Goal: Information Seeking & Learning: Compare options

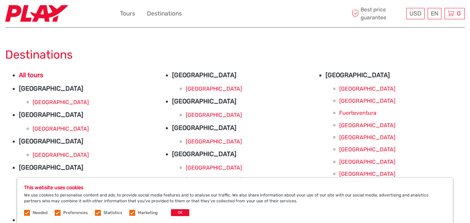
click at [22, 78] on strong "All tours" at bounding box center [31, 75] width 24 height 8
click at [21, 89] on strong "Austria" at bounding box center [51, 89] width 64 height 8
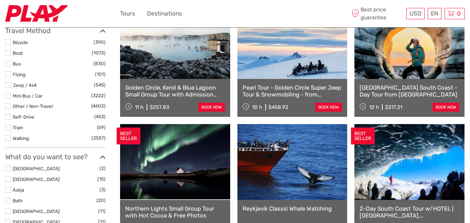
select select
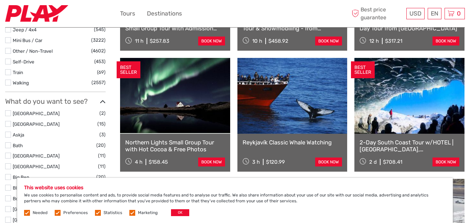
scroll to position [281, 0]
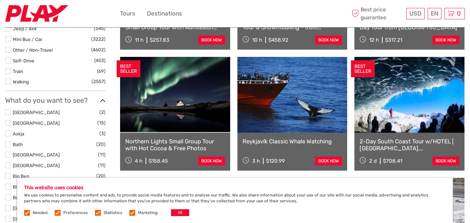
click at [274, 114] on link at bounding box center [292, 95] width 110 height 76
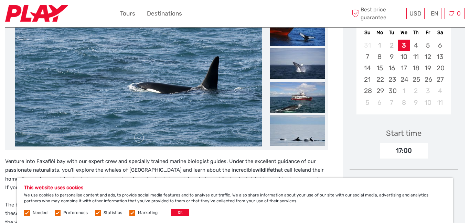
scroll to position [139, 0]
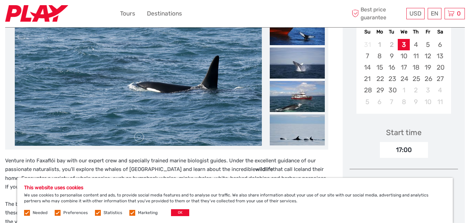
click at [58, 92] on img at bounding box center [138, 63] width 247 height 165
click at [136, 135] on link at bounding box center [138, 136] width 11 height 11
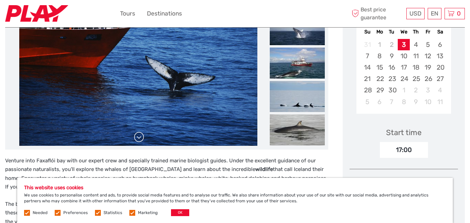
click at [135, 136] on link at bounding box center [138, 136] width 11 height 11
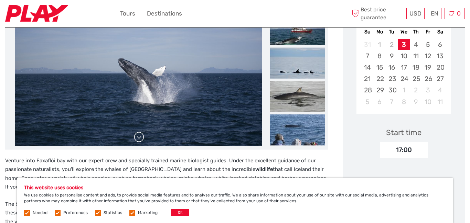
scroll to position [138, 0]
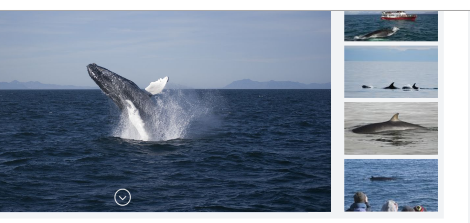
click at [141, 137] on link at bounding box center [138, 137] width 11 height 11
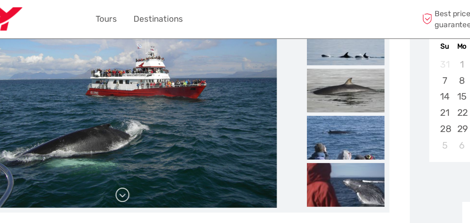
scroll to position [137, 0]
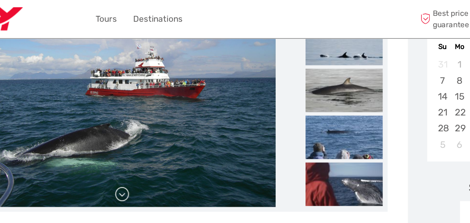
click at [141, 142] on link at bounding box center [138, 138] width 11 height 11
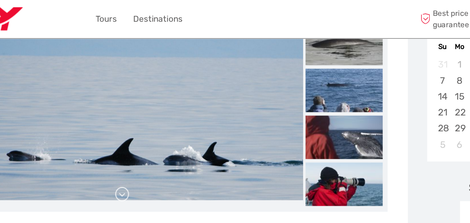
click at [140, 136] on link at bounding box center [138, 138] width 11 height 11
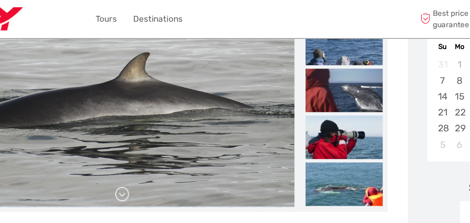
click at [139, 134] on link at bounding box center [138, 138] width 11 height 11
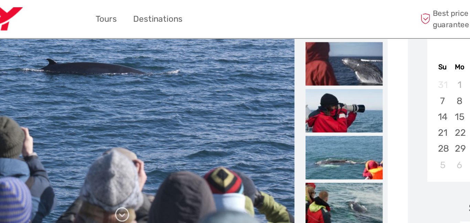
scroll to position [122, 0]
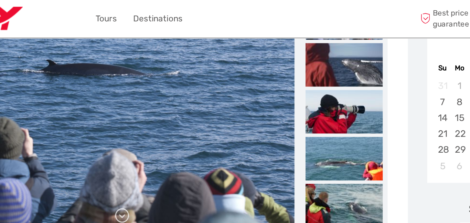
click at [142, 155] on link at bounding box center [138, 153] width 11 height 11
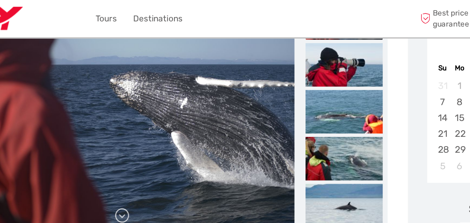
click at [135, 154] on link at bounding box center [138, 153] width 11 height 11
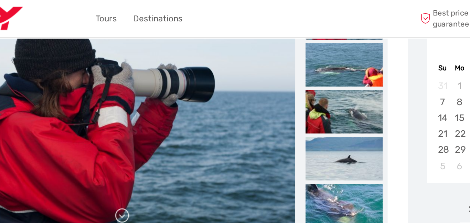
click at [137, 154] on link at bounding box center [138, 153] width 11 height 11
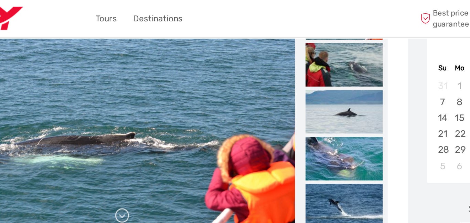
click at [134, 150] on link at bounding box center [138, 153] width 11 height 11
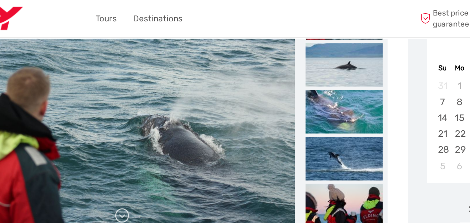
click at [135, 153] on link at bounding box center [138, 153] width 11 height 11
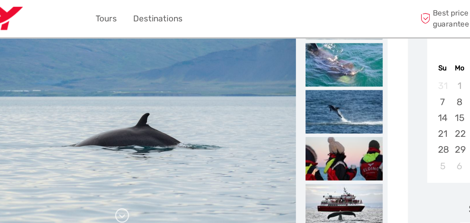
click at [133, 153] on link at bounding box center [138, 153] width 11 height 11
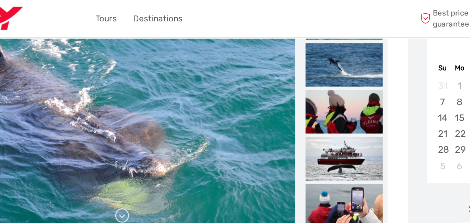
click at [134, 153] on link at bounding box center [138, 153] width 11 height 11
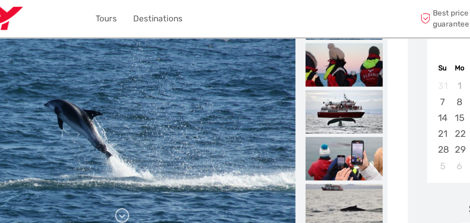
click at [134, 150] on link at bounding box center [138, 153] width 11 height 11
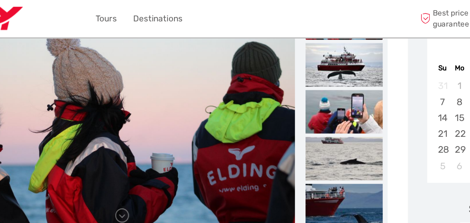
click at [133, 143] on img at bounding box center [138, 80] width 248 height 165
click at [135, 151] on link at bounding box center [138, 153] width 11 height 11
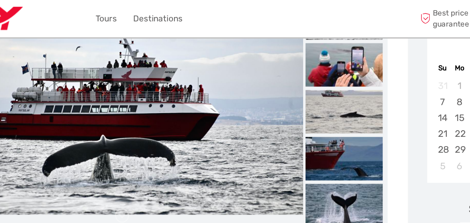
click at [149, 138] on img at bounding box center [138, 80] width 259 height 146
click at [137, 152] on link at bounding box center [138, 153] width 11 height 11
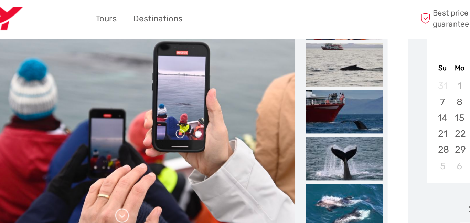
click at [144, 152] on link at bounding box center [138, 153] width 11 height 11
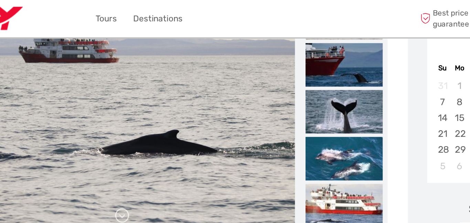
click at [140, 151] on link at bounding box center [138, 153] width 11 height 11
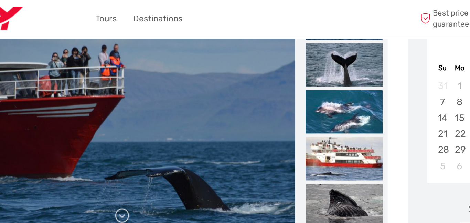
click at [140, 148] on link at bounding box center [138, 153] width 11 height 11
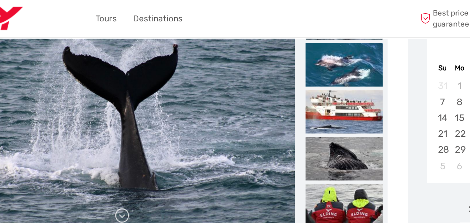
click at [139, 150] on link at bounding box center [138, 153] width 11 height 11
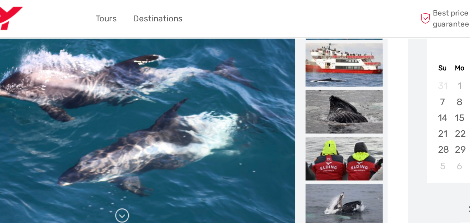
click at [140, 153] on link at bounding box center [138, 153] width 11 height 11
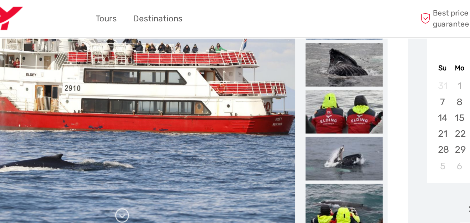
click at [139, 153] on link at bounding box center [138, 153] width 11 height 11
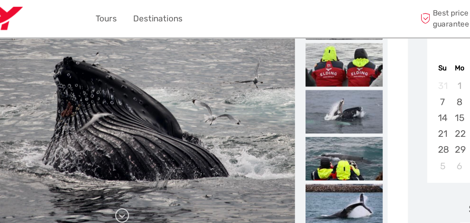
click at [139, 154] on link at bounding box center [138, 153] width 11 height 11
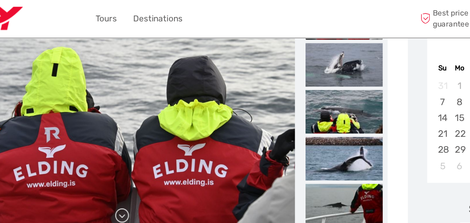
click at [137, 149] on link at bounding box center [138, 153] width 11 height 11
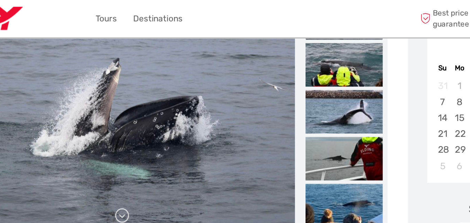
click at [139, 151] on link at bounding box center [138, 153] width 11 height 11
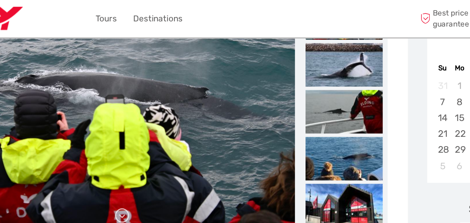
click at [135, 157] on link at bounding box center [138, 153] width 11 height 11
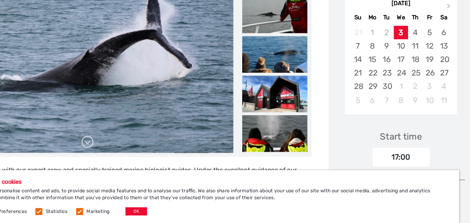
scroll to position [139, 0]
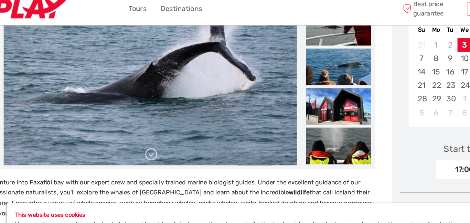
click at [135, 138] on link at bounding box center [138, 136] width 11 height 11
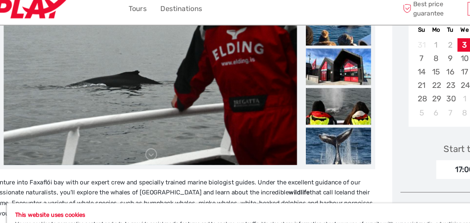
click at [38, 141] on img at bounding box center [138, 62] width 248 height 165
click at [31, 139] on img at bounding box center [138, 62] width 248 height 165
click at [134, 135] on link at bounding box center [138, 136] width 11 height 11
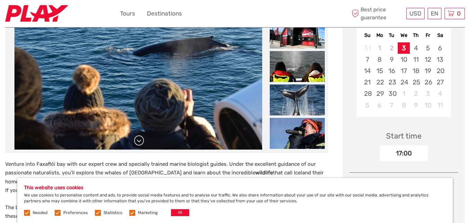
scroll to position [135, 0]
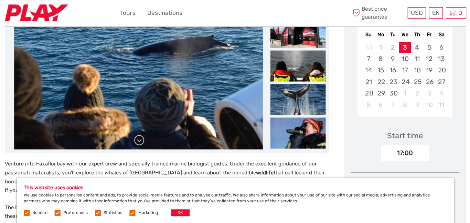
click at [135, 139] on link at bounding box center [138, 140] width 11 height 11
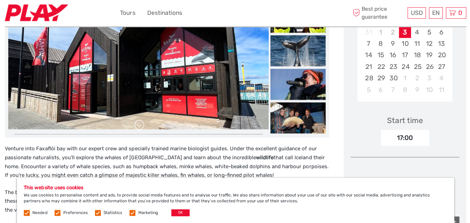
scroll to position [149, 0]
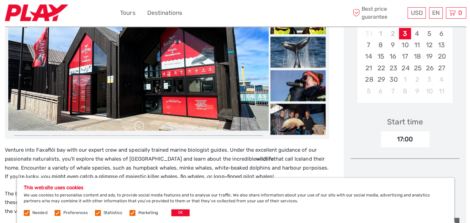
click at [142, 126] on link at bounding box center [138, 126] width 11 height 11
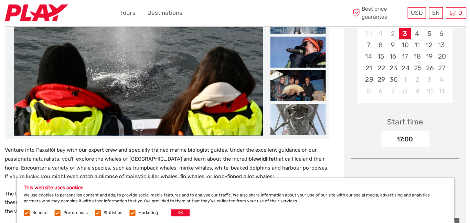
click at [139, 128] on link at bounding box center [138, 126] width 11 height 11
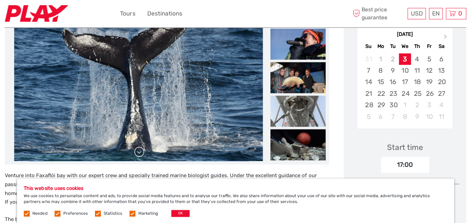
scroll to position [124, 0]
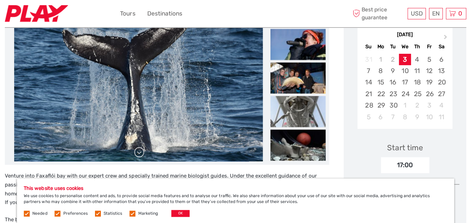
click at [143, 150] on link at bounding box center [138, 151] width 11 height 11
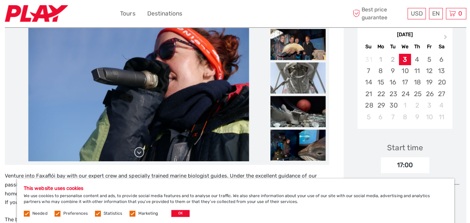
click at [139, 148] on link at bounding box center [138, 151] width 11 height 11
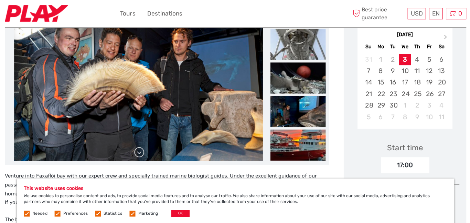
click at [141, 146] on link at bounding box center [138, 151] width 11 height 11
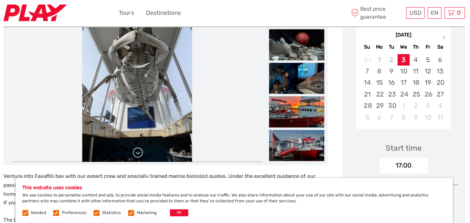
scroll to position [126, 0]
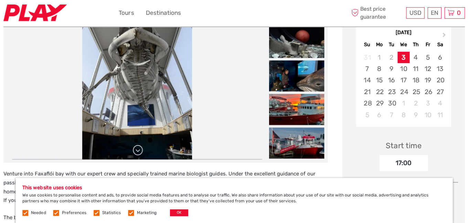
click at [138, 150] on link at bounding box center [138, 149] width 11 height 11
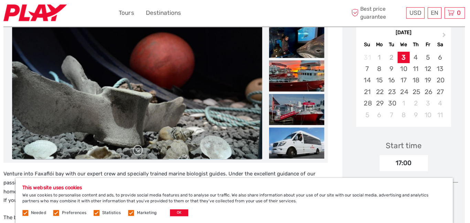
click at [139, 154] on link at bounding box center [138, 149] width 11 height 11
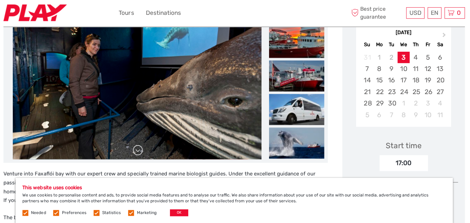
click at [140, 151] on link at bounding box center [138, 149] width 11 height 11
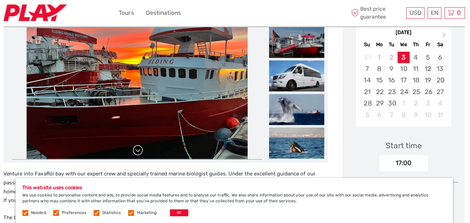
click at [139, 152] on link at bounding box center [138, 149] width 11 height 11
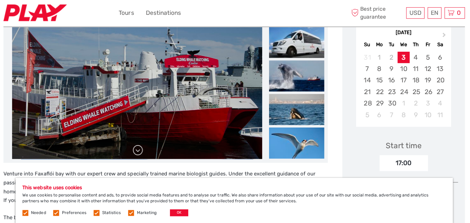
click at [141, 152] on link at bounding box center [138, 149] width 11 height 11
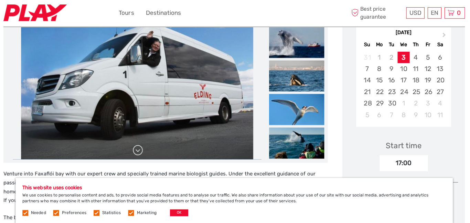
click at [141, 153] on link at bounding box center [138, 149] width 11 height 11
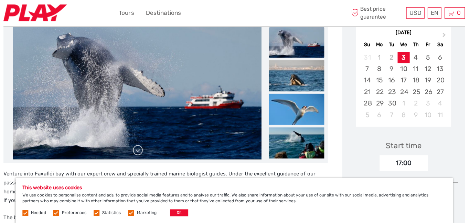
click at [140, 152] on link at bounding box center [138, 149] width 11 height 11
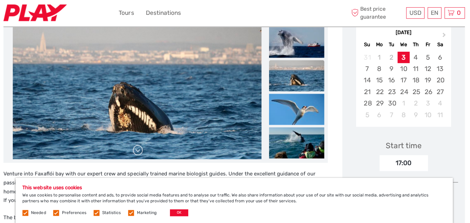
click at [140, 153] on link at bounding box center [138, 149] width 11 height 11
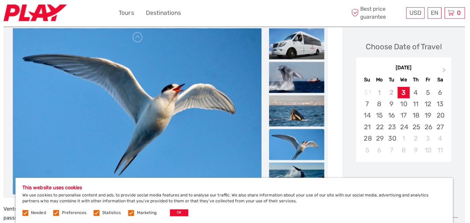
scroll to position [91, 0]
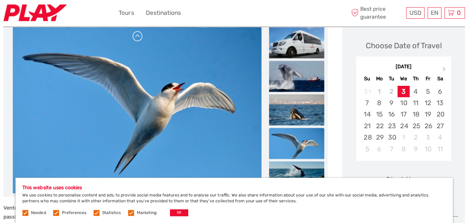
click at [135, 39] on link at bounding box center [138, 36] width 11 height 11
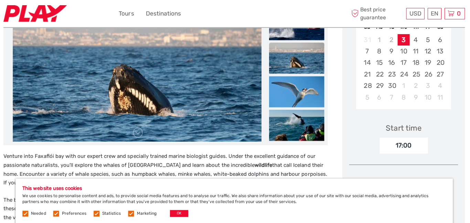
scroll to position [143, 0]
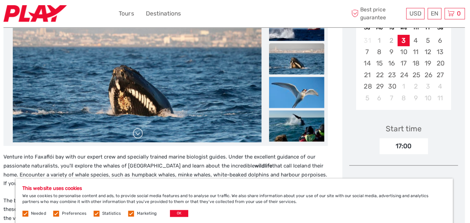
click at [138, 137] on link at bounding box center [138, 132] width 11 height 11
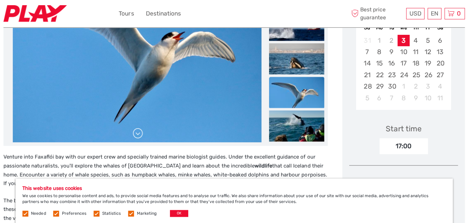
click at [137, 127] on link at bounding box center [138, 132] width 11 height 11
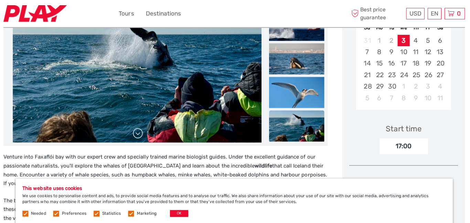
click at [141, 131] on link at bounding box center [138, 132] width 11 height 11
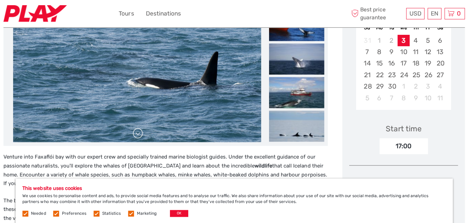
click at [137, 133] on link at bounding box center [138, 132] width 11 height 11
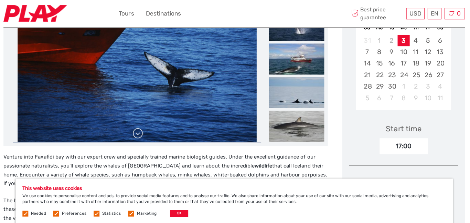
click at [138, 134] on link at bounding box center [138, 132] width 11 height 11
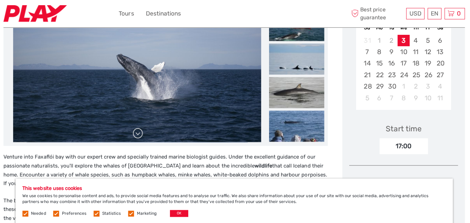
click at [138, 131] on link at bounding box center [138, 132] width 11 height 11
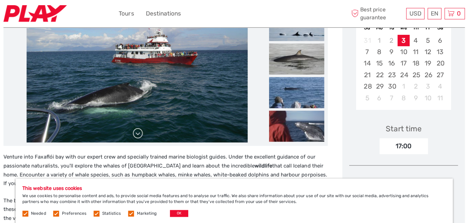
click at [137, 130] on link at bounding box center [138, 132] width 11 height 11
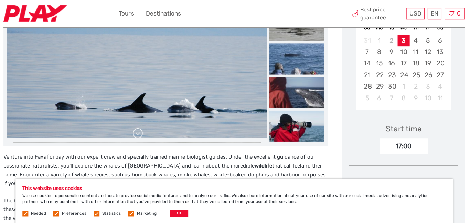
click at [137, 129] on link at bounding box center [138, 132] width 11 height 11
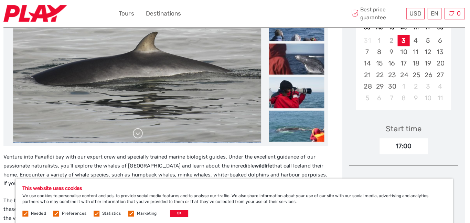
click at [139, 130] on link at bounding box center [138, 132] width 11 height 11
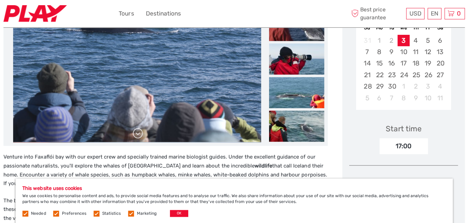
click at [142, 133] on link at bounding box center [138, 132] width 11 height 11
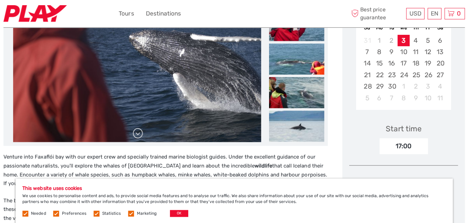
click at [143, 132] on link at bounding box center [138, 132] width 11 height 11
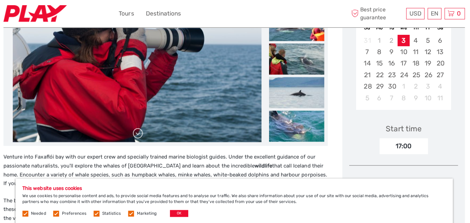
click at [140, 131] on link at bounding box center [138, 132] width 11 height 11
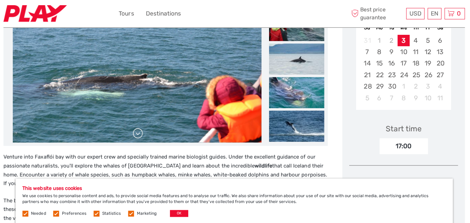
click at [140, 132] on link at bounding box center [138, 132] width 11 height 11
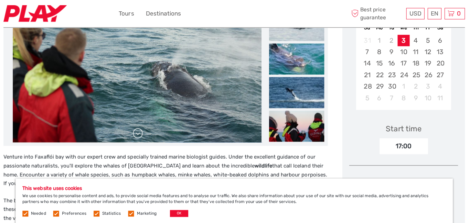
click at [142, 133] on link at bounding box center [138, 132] width 11 height 11
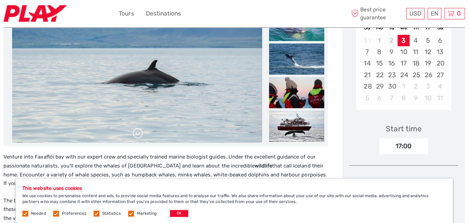
click at [142, 133] on link at bounding box center [138, 132] width 11 height 11
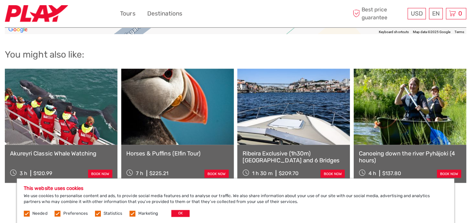
scroll to position [1105, 0]
click at [54, 78] on link at bounding box center [61, 107] width 112 height 76
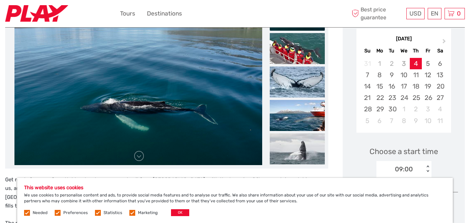
scroll to position [122, 0]
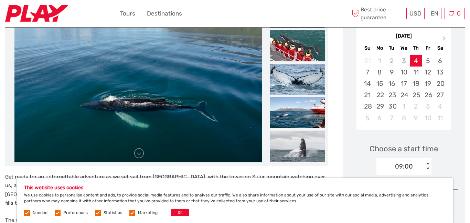
click at [33, 131] on img at bounding box center [138, 79] width 248 height 165
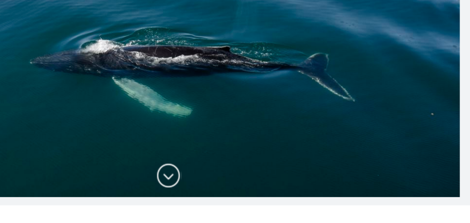
click at [136, 154] on link at bounding box center [138, 155] width 11 height 11
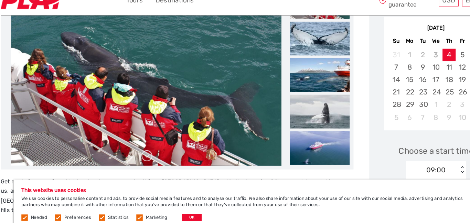
click at [138, 155] on link at bounding box center [138, 155] width 11 height 11
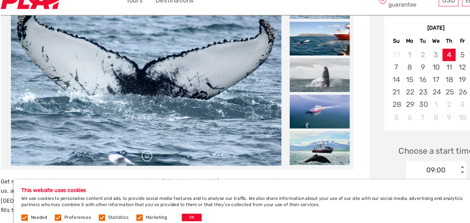
click at [137, 151] on link at bounding box center [138, 155] width 11 height 11
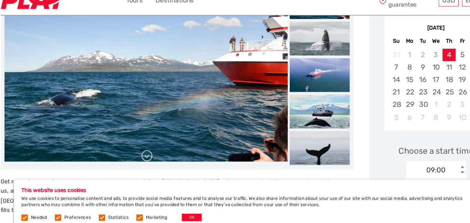
click at [135, 152] on link at bounding box center [138, 155] width 11 height 11
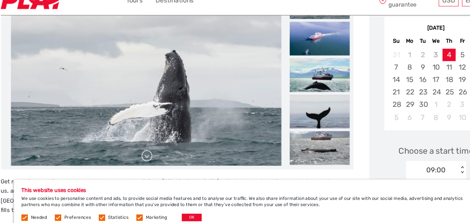
click at [140, 160] on link at bounding box center [138, 155] width 11 height 11
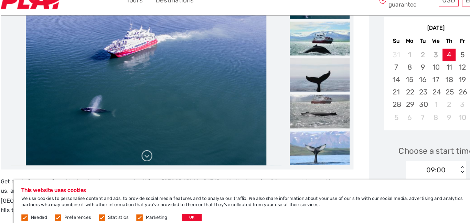
click at [143, 155] on link at bounding box center [138, 155] width 11 height 11
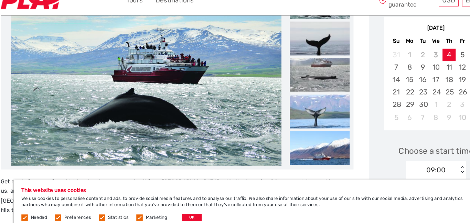
click at [135, 160] on link at bounding box center [138, 155] width 11 height 11
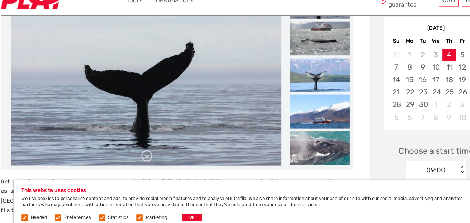
click at [141, 154] on link at bounding box center [138, 155] width 11 height 11
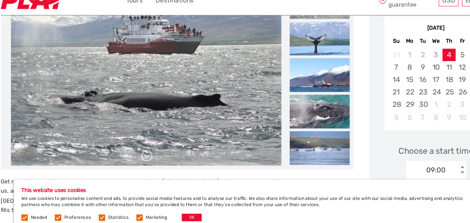
click at [140, 159] on link at bounding box center [138, 155] width 11 height 11
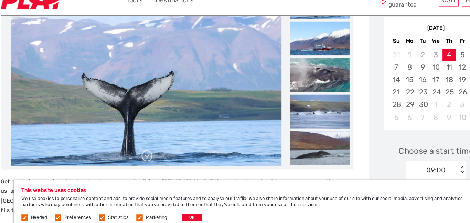
click at [141, 156] on link at bounding box center [138, 155] width 11 height 11
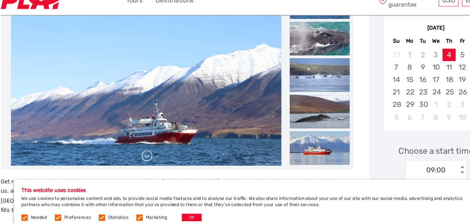
click at [143, 158] on link at bounding box center [138, 155] width 11 height 11
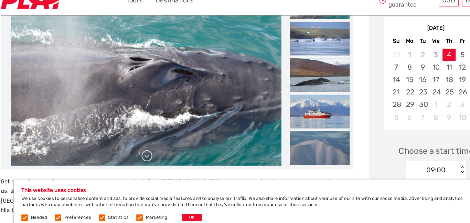
click at [141, 157] on link at bounding box center [138, 155] width 11 height 11
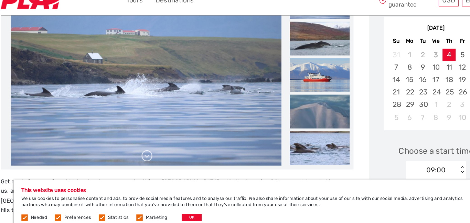
click at [142, 154] on link at bounding box center [138, 155] width 11 height 11
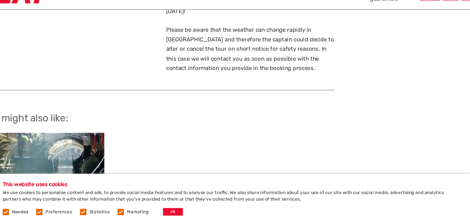
scroll to position [897, 0]
